Goal: Check status: Check status

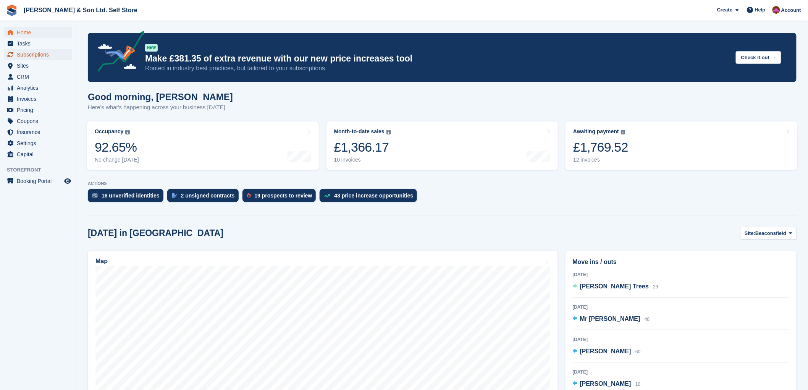
click at [50, 53] on span "Subscriptions" at bounding box center [40, 54] width 46 height 11
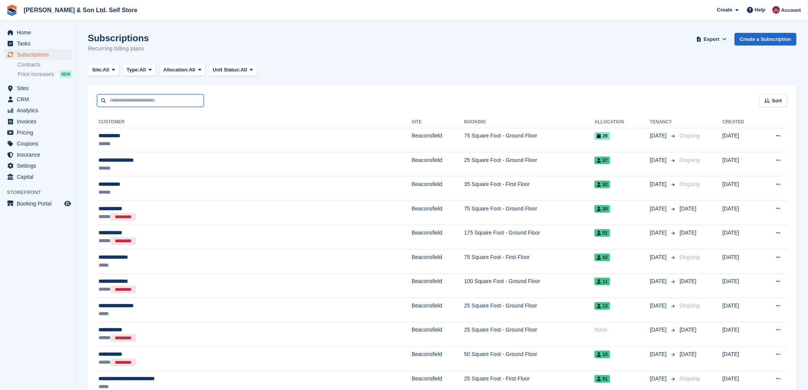
click at [119, 100] on input "text" at bounding box center [150, 100] width 107 height 13
type input "******"
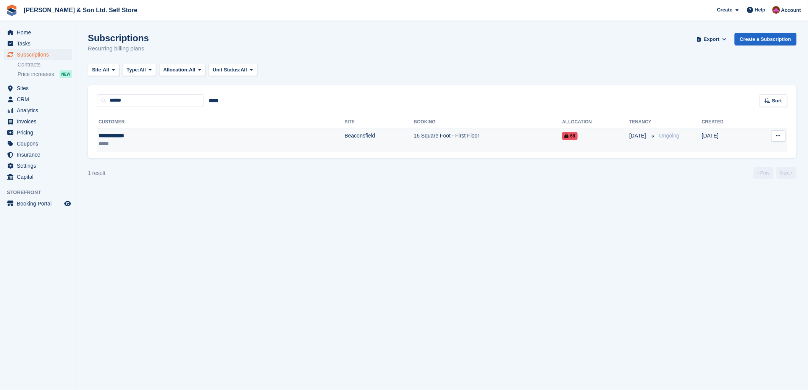
click at [144, 143] on div "*****" at bounding box center [152, 144] width 108 height 8
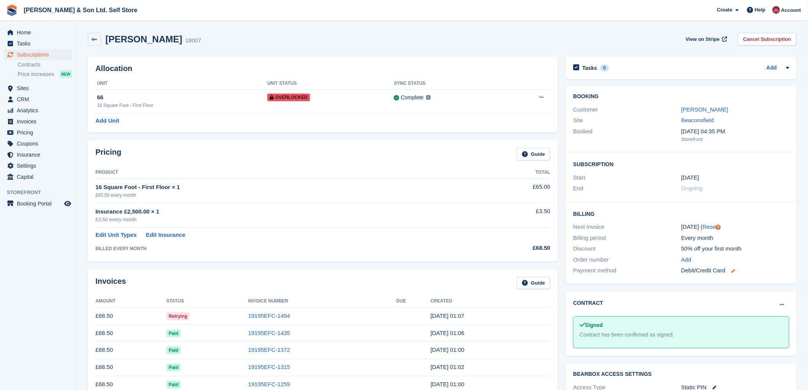
click at [736, 270] on div "Debit/Credit Card" at bounding box center [735, 270] width 108 height 9
click at [732, 272] on icon at bounding box center [733, 271] width 4 height 4
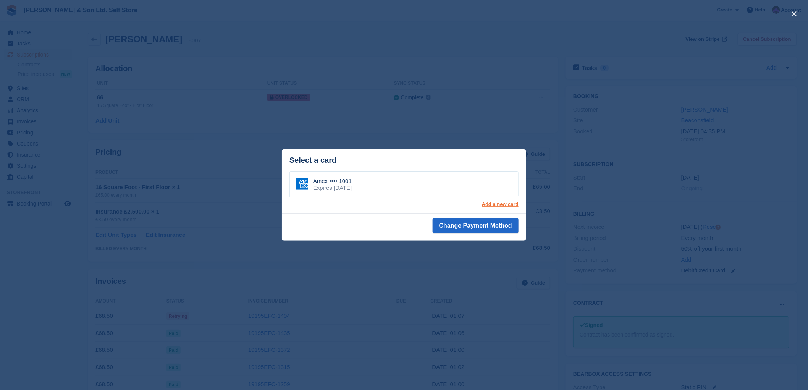
click at [498, 204] on link "Add a new card" at bounding box center [500, 204] width 37 height 6
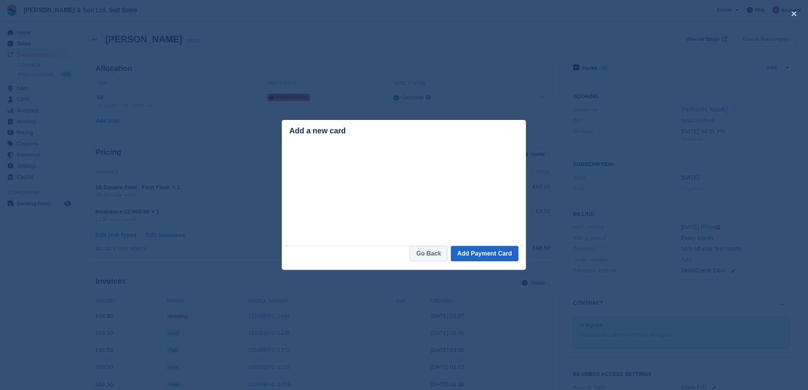
click at [438, 257] on link "Go Back" at bounding box center [429, 253] width 38 height 15
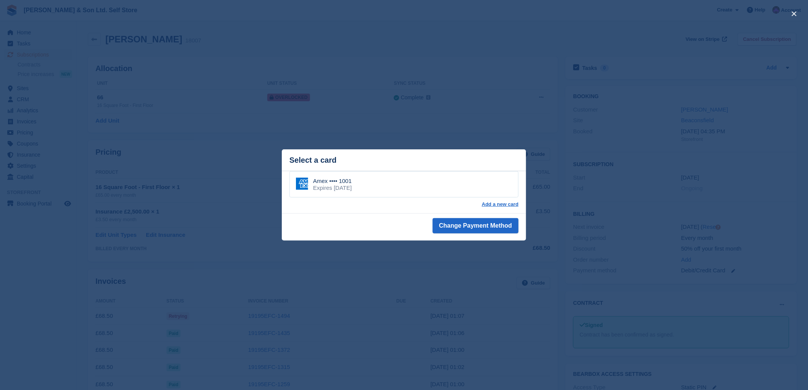
click at [531, 303] on div "close" at bounding box center [404, 195] width 808 height 390
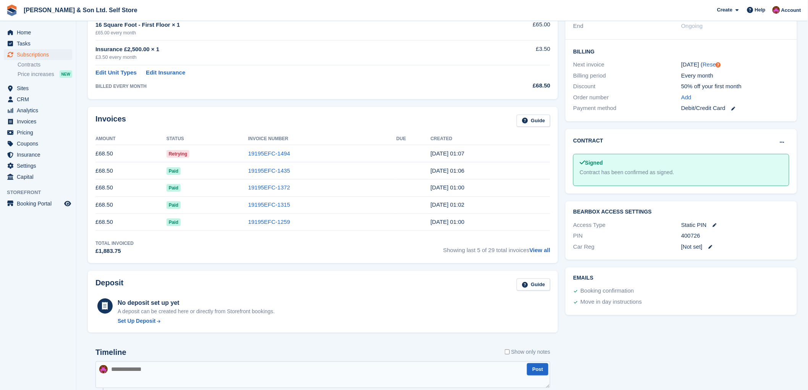
scroll to position [254, 0]
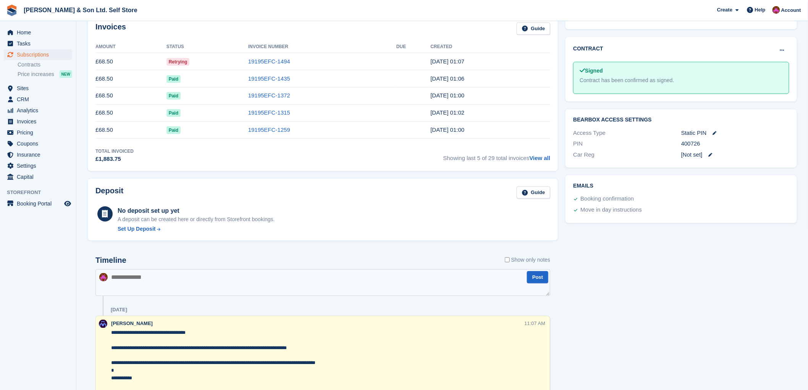
drag, startPoint x: 155, startPoint y: 281, endPoint x: 154, endPoint y: 290, distance: 9.6
click at [154, 289] on textarea at bounding box center [322, 282] width 455 height 27
type textarea "**********"
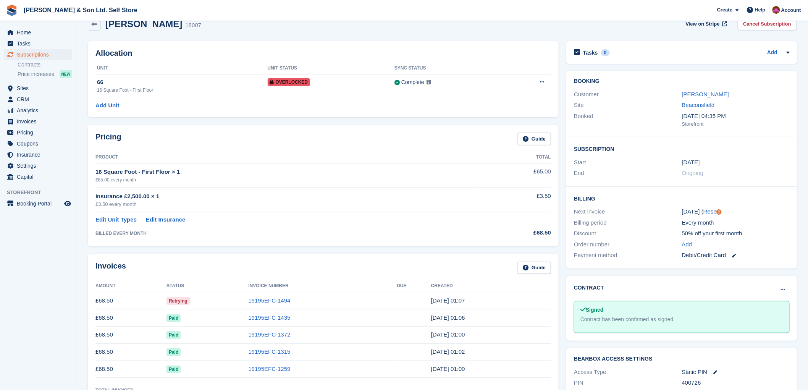
scroll to position [0, 0]
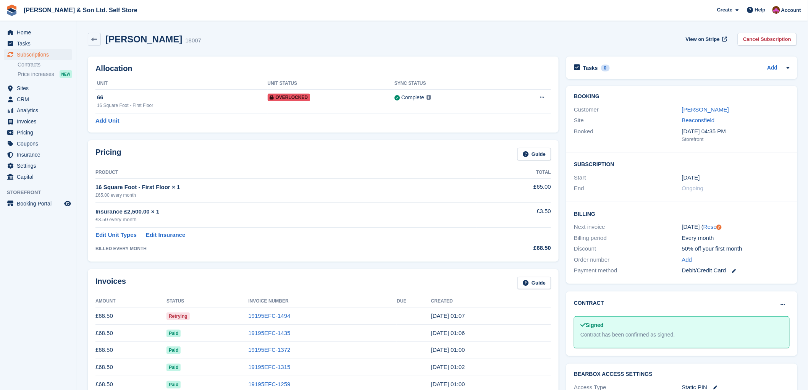
click at [86, 36] on div "Robert Barnes 18007 View on Stripe Cancel Subscription" at bounding box center [442, 41] width 716 height 24
click at [93, 37] on icon at bounding box center [95, 40] width 6 height 6
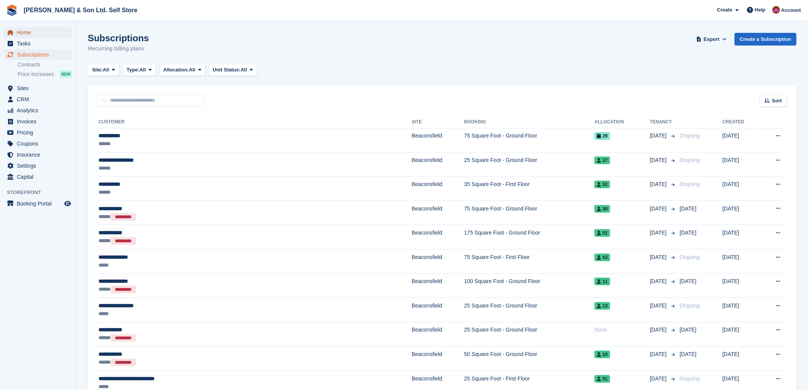
click at [47, 32] on span "Home" at bounding box center [40, 32] width 46 height 11
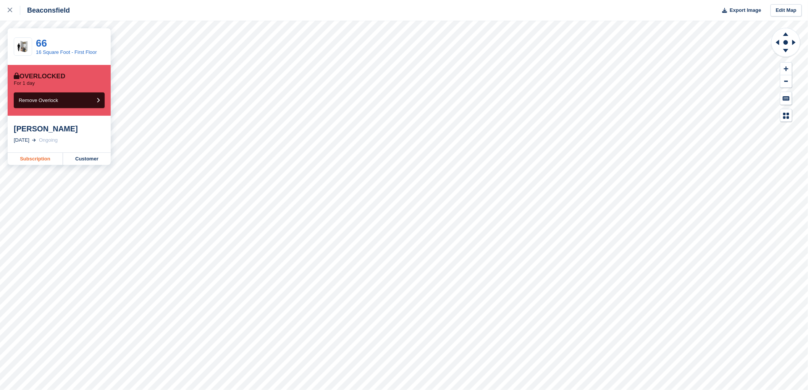
click at [49, 157] on link "Subscription" at bounding box center [35, 159] width 55 height 12
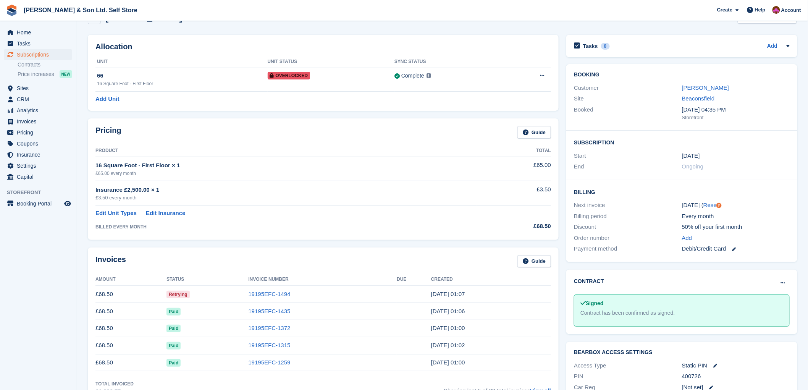
scroll to position [42, 0]
